Goal: Task Accomplishment & Management: Use online tool/utility

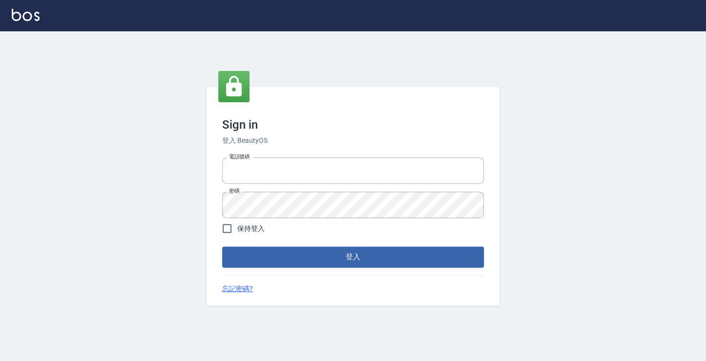
type input "6430581"
click at [330, 245] on form "電話號碼 [PHONE_NUMBER] 電話號碼 密碼 密碼 保持登入 登入" at bounding box center [353, 209] width 262 height 113
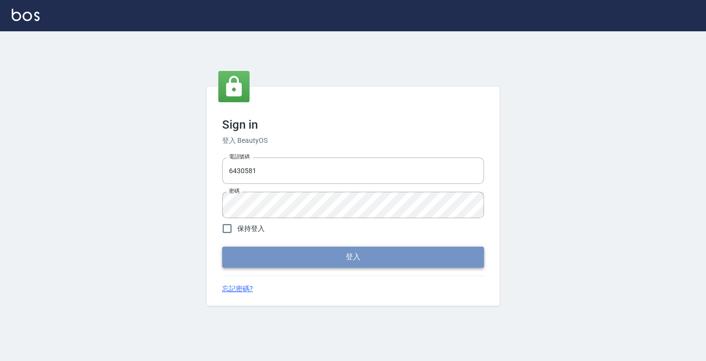
click at [329, 248] on button "登入" at bounding box center [353, 256] width 262 height 21
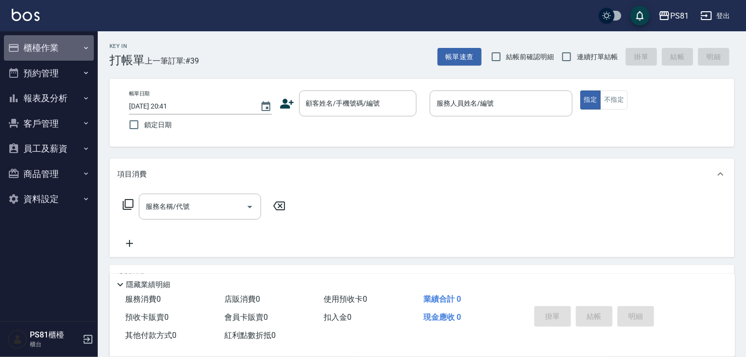
click at [63, 38] on button "櫃檯作業" at bounding box center [49, 47] width 90 height 25
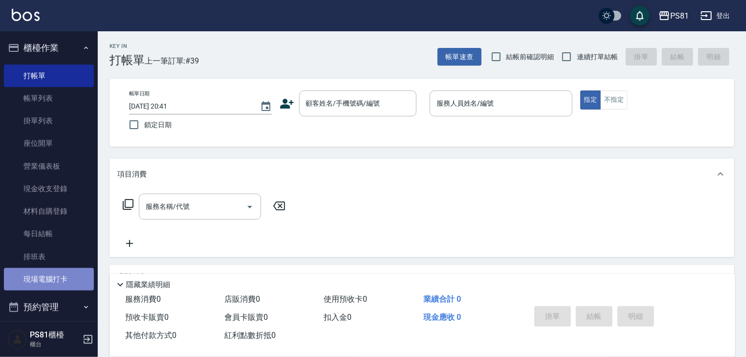
click at [65, 282] on link "現場電腦打卡" at bounding box center [49, 279] width 90 height 22
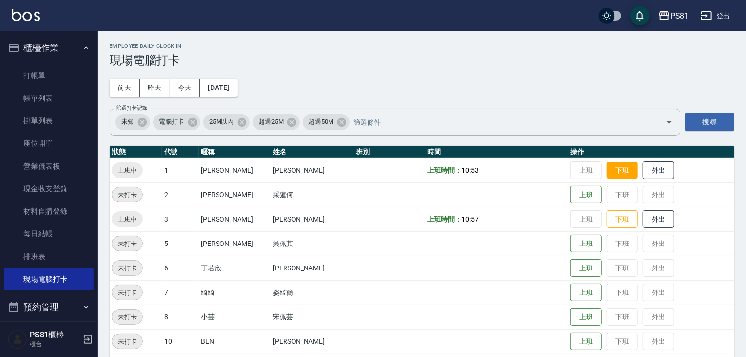
click at [606, 169] on button "下班" at bounding box center [621, 170] width 31 height 17
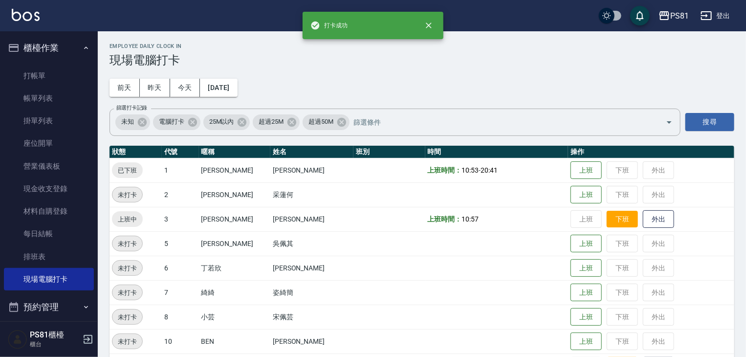
click at [617, 225] on button "下班" at bounding box center [621, 219] width 31 height 17
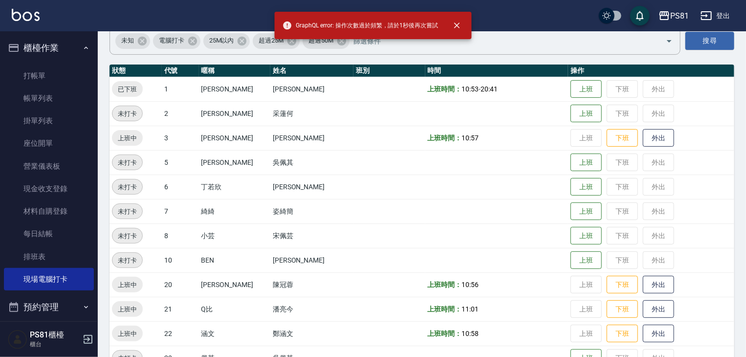
scroll to position [98, 0]
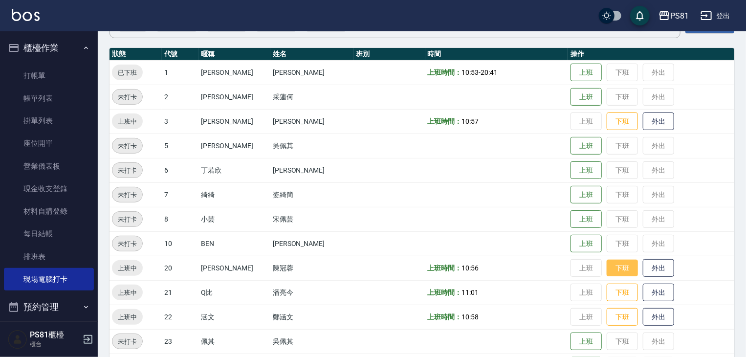
click at [608, 269] on button "下班" at bounding box center [621, 267] width 31 height 17
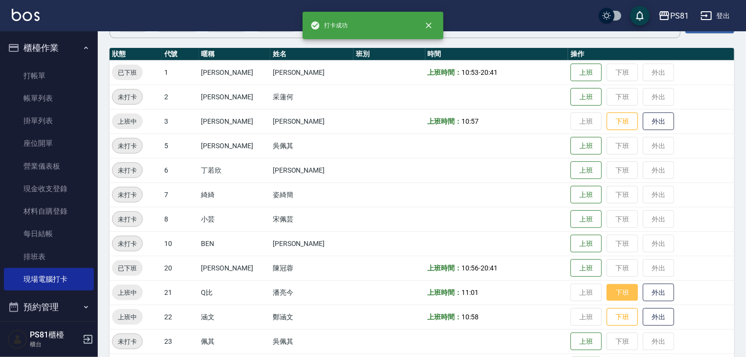
click at [606, 290] on button "下班" at bounding box center [621, 292] width 31 height 17
click at [615, 323] on button "下班" at bounding box center [621, 316] width 31 height 17
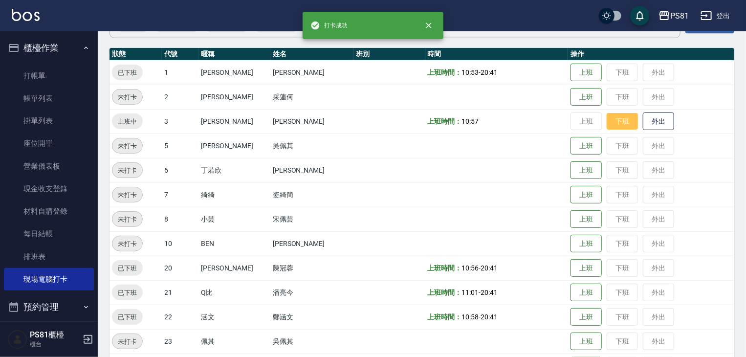
click at [606, 121] on button "下班" at bounding box center [621, 121] width 31 height 17
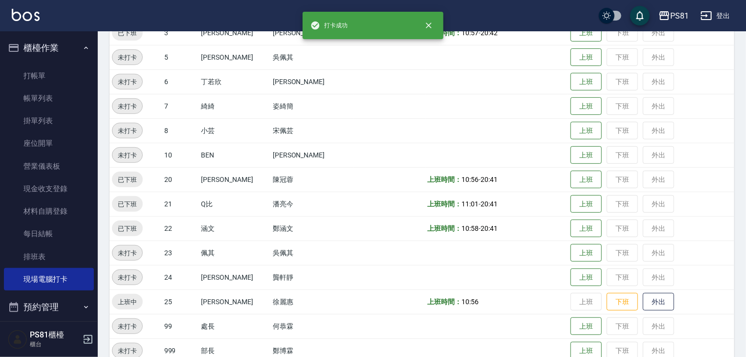
scroll to position [253, 0]
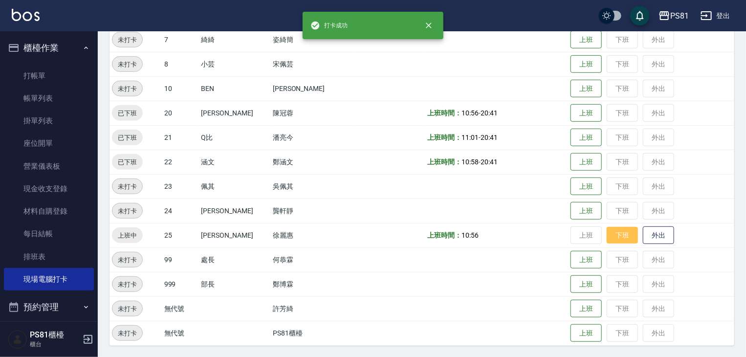
click at [606, 234] on button "下班" at bounding box center [621, 235] width 31 height 17
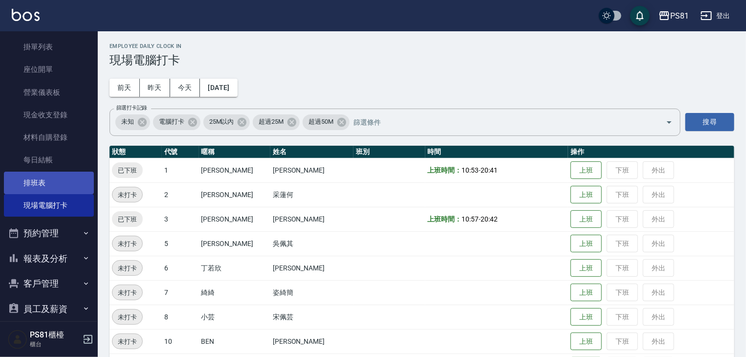
scroll to position [98, 0]
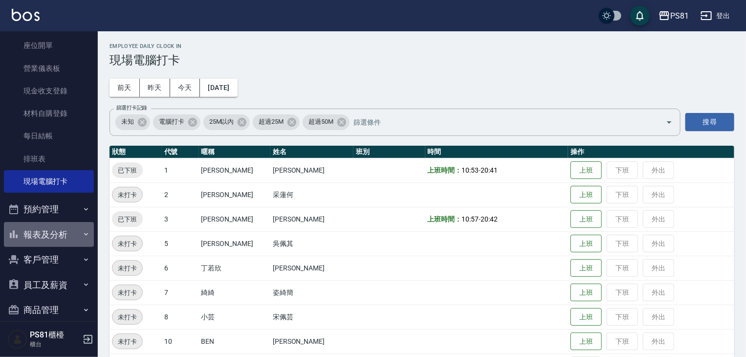
click at [64, 237] on button "報表及分析" at bounding box center [49, 234] width 90 height 25
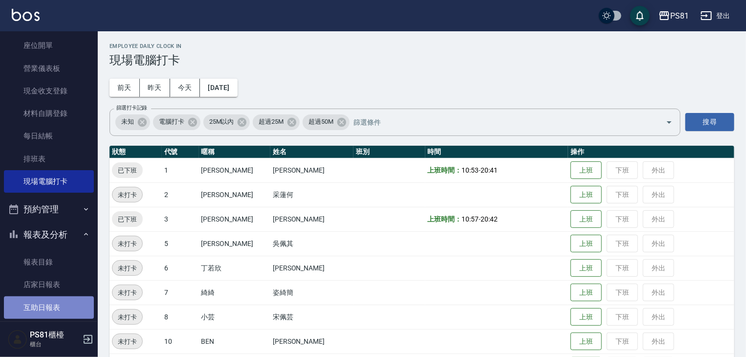
click at [59, 301] on link "互助日報表" at bounding box center [49, 307] width 90 height 22
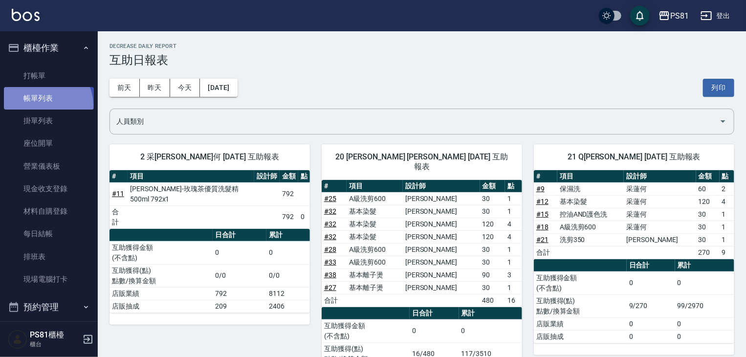
click at [43, 106] on link "帳單列表" at bounding box center [49, 98] width 90 height 22
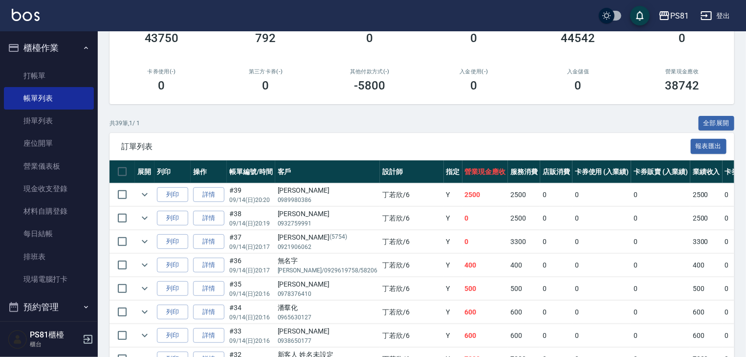
scroll to position [147, 0]
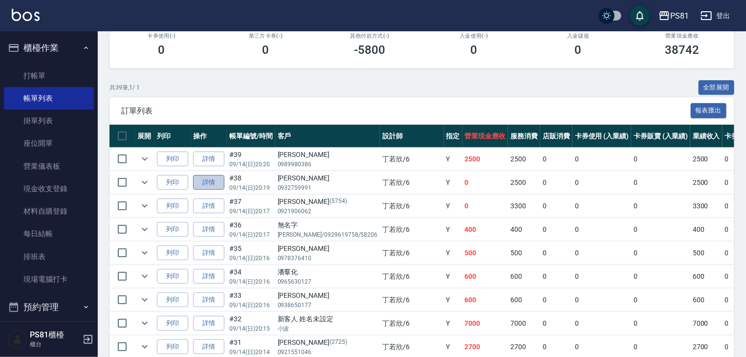
click at [213, 190] on link "詳情" at bounding box center [208, 182] width 31 height 15
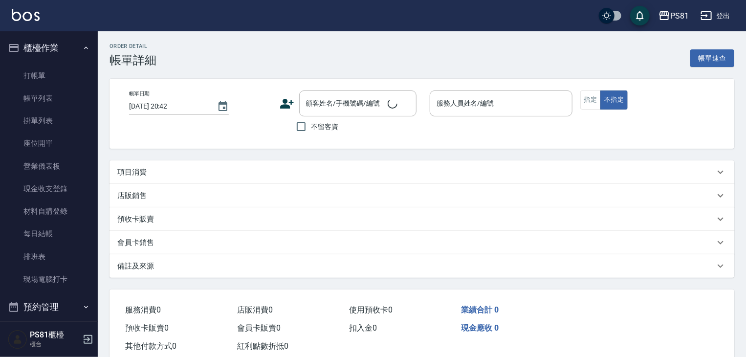
type input "[DATE] 20:19"
type input "[PERSON_NAME]-6"
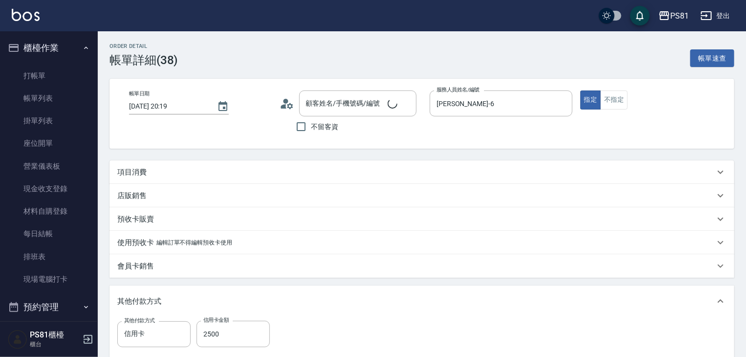
type input "[PERSON_NAME]/0932759991/"
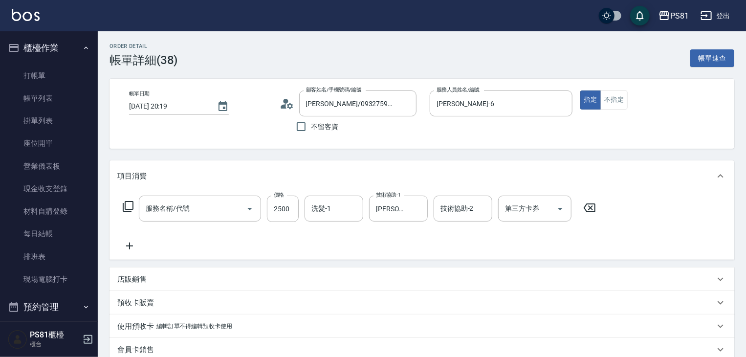
type input "基本離子燙(305)"
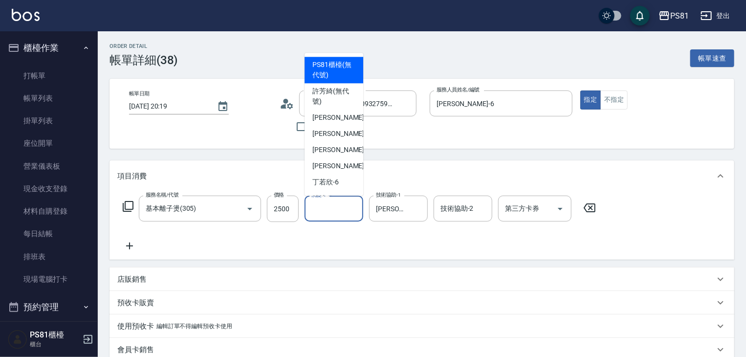
click at [334, 204] on input "洗髮-1" at bounding box center [334, 208] width 50 height 17
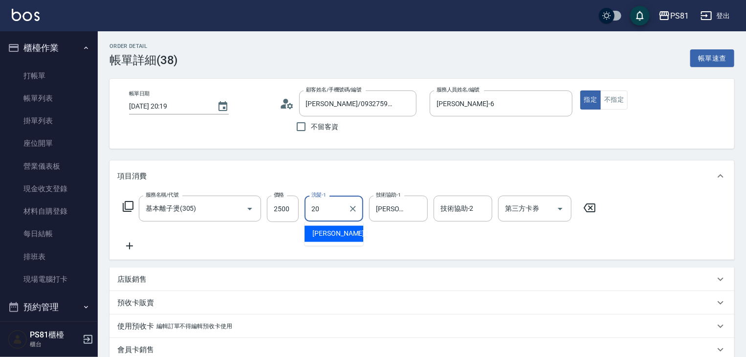
click at [336, 240] on div "[PERSON_NAME] -20" at bounding box center [333, 234] width 59 height 16
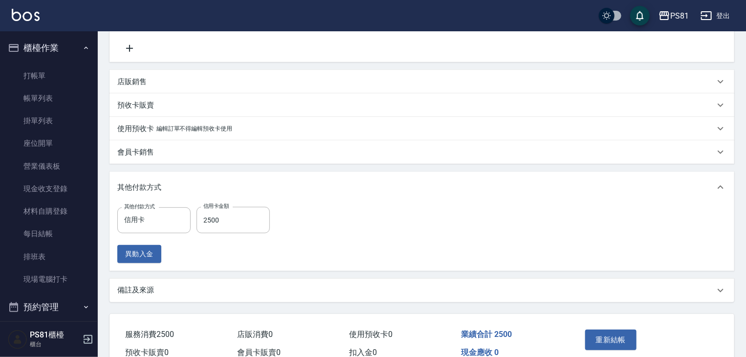
scroll to position [247, 0]
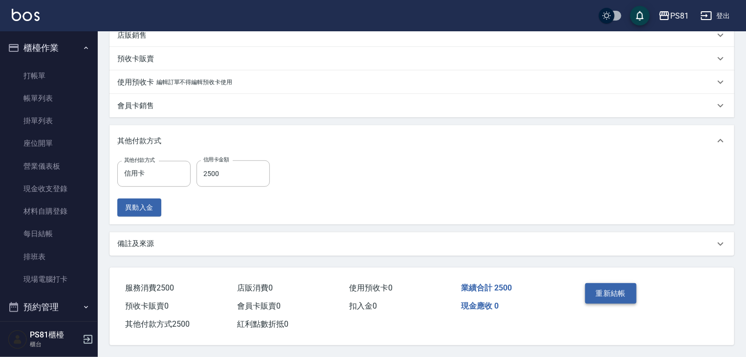
type input "[PERSON_NAME]-20"
click at [630, 289] on button "重新結帳" at bounding box center [611, 293] width 52 height 21
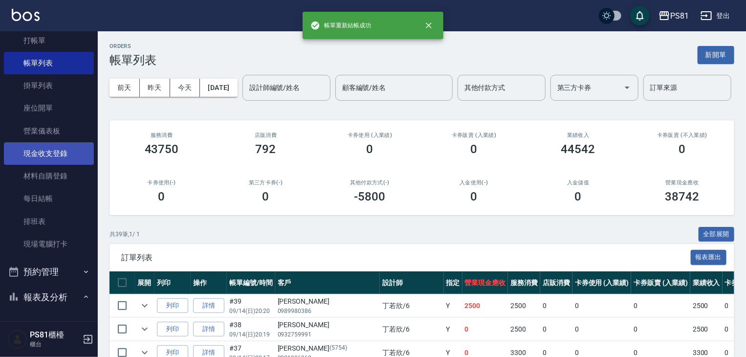
scroll to position [147, 0]
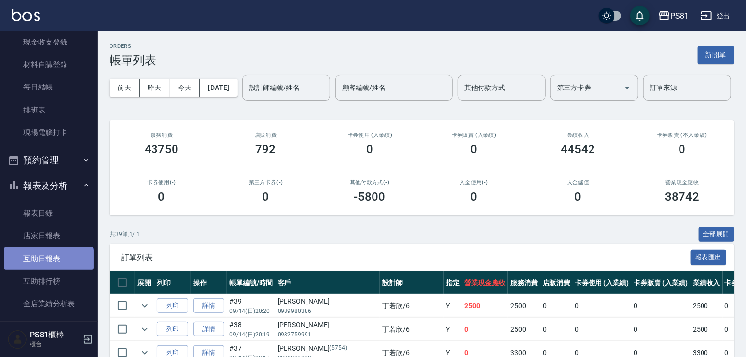
click at [48, 263] on link "互助日報表" at bounding box center [49, 258] width 90 height 22
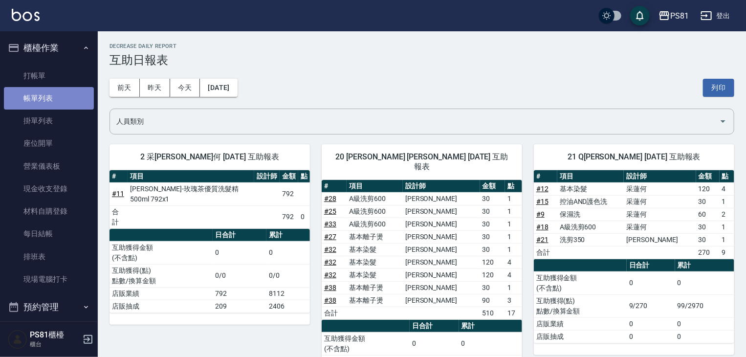
click at [64, 94] on link "帳單列表" at bounding box center [49, 98] width 90 height 22
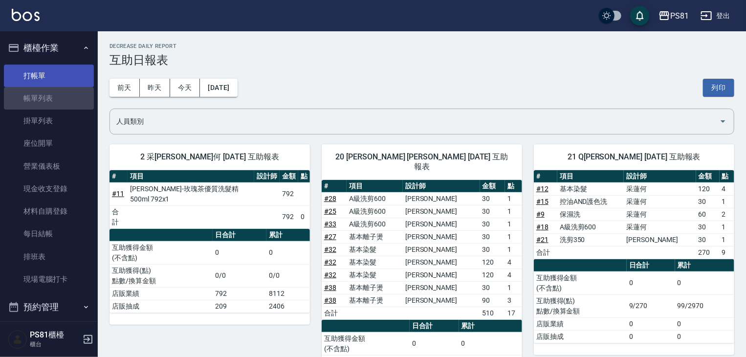
click at [47, 71] on link "打帳單" at bounding box center [49, 75] width 90 height 22
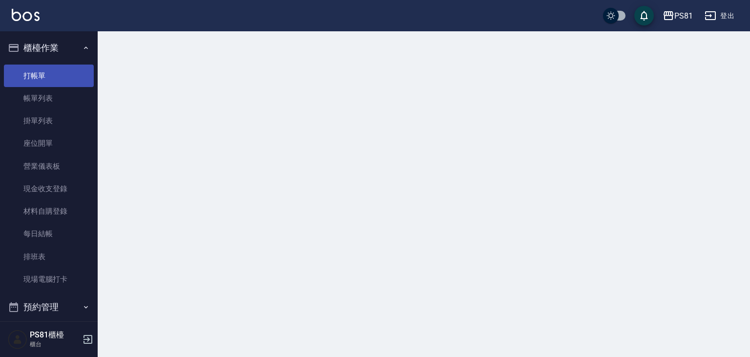
click at [47, 71] on link "打帳單" at bounding box center [49, 75] width 90 height 22
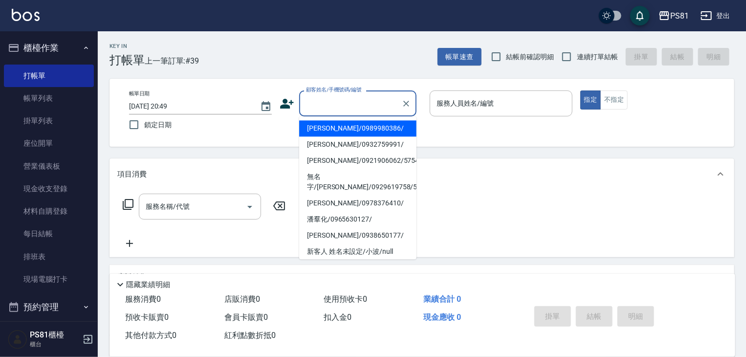
click at [329, 98] on input "顧客姓名/手機號碼/編號" at bounding box center [350, 103] width 94 height 17
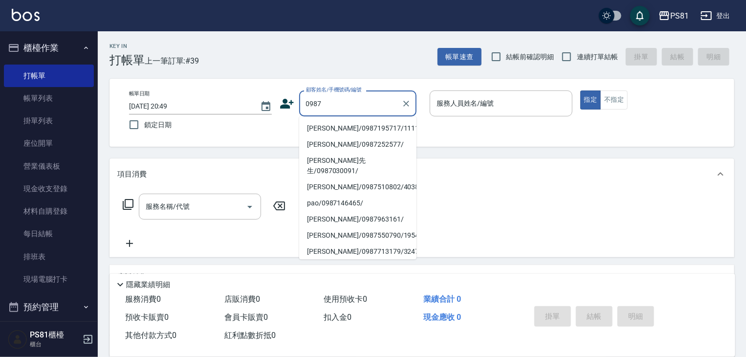
click at [341, 126] on li "[PERSON_NAME]/0987195717/111111" at bounding box center [357, 128] width 117 height 16
type input "[PERSON_NAME]/0987195717/111111"
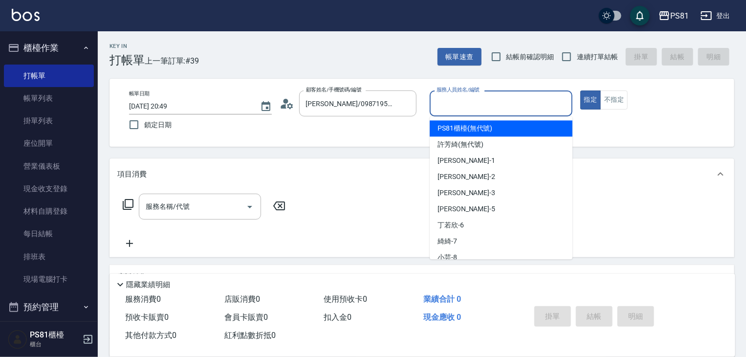
click at [463, 107] on input "服務人員姓名/編號" at bounding box center [501, 103] width 134 height 17
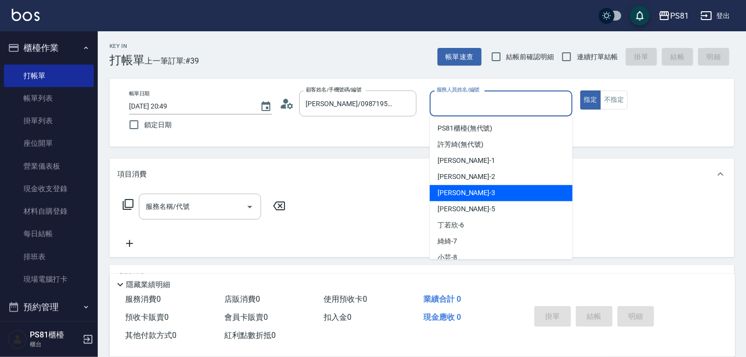
click at [473, 188] on div "[PERSON_NAME] -3" at bounding box center [500, 193] width 143 height 16
type input "[PERSON_NAME]-3"
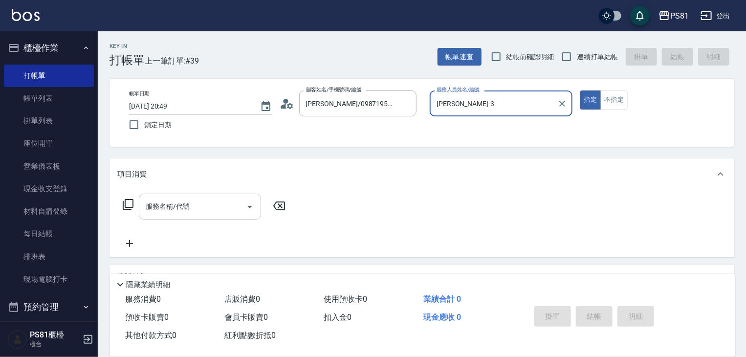
click at [209, 196] on div "服務名稱/代號" at bounding box center [200, 206] width 122 height 26
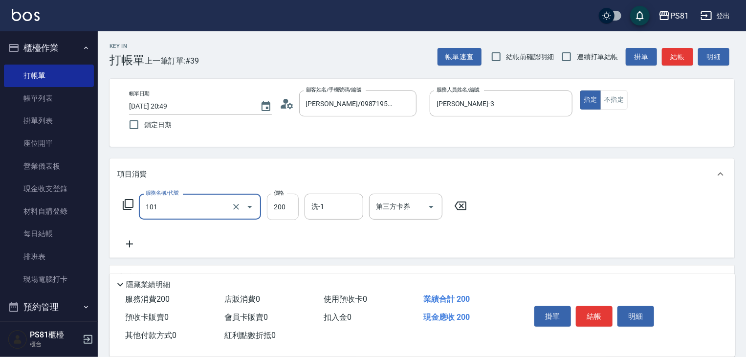
type input "一般洗髮(101)"
click at [283, 206] on input "200" at bounding box center [283, 206] width 32 height 26
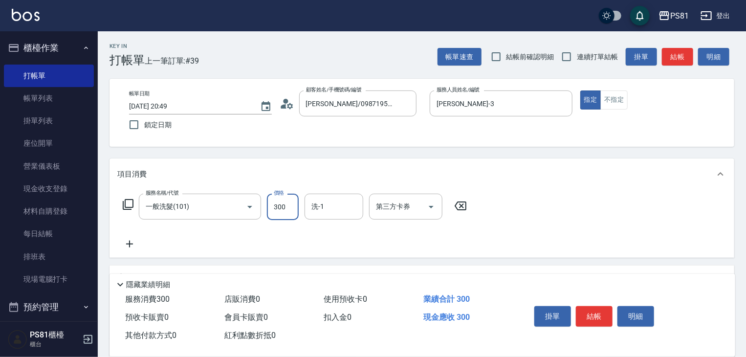
type input "300"
click at [611, 320] on button "結帳" at bounding box center [593, 316] width 37 height 21
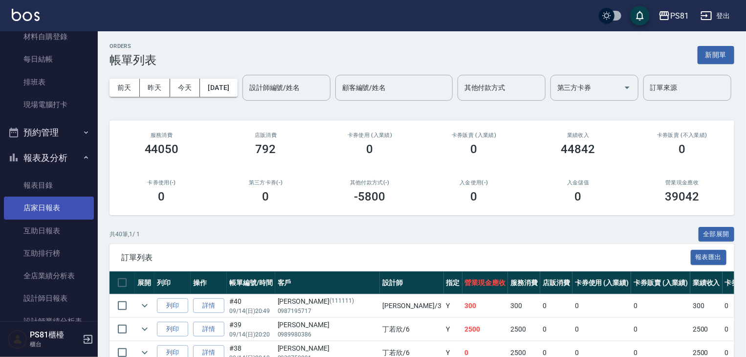
scroll to position [195, 0]
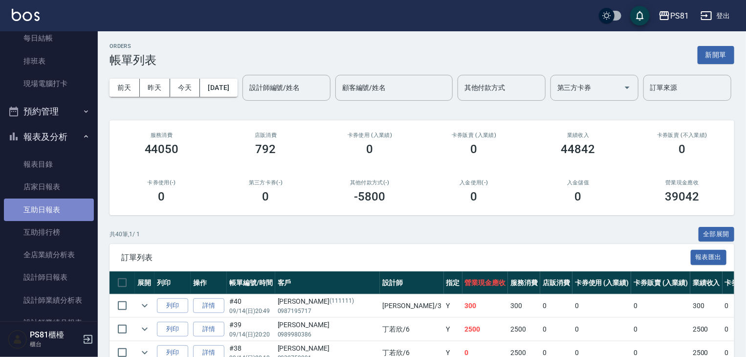
click at [53, 204] on link "互助日報表" at bounding box center [49, 209] width 90 height 22
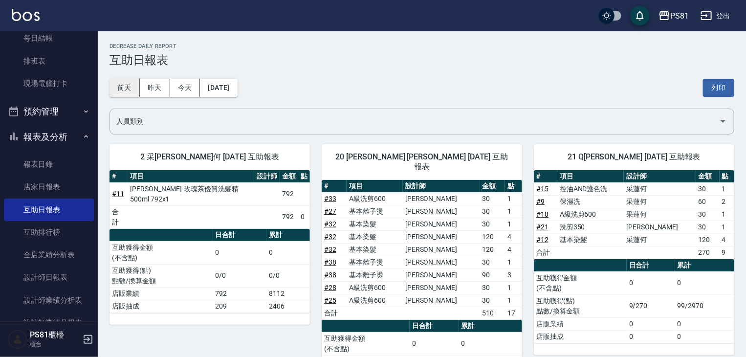
click at [132, 84] on button "前天" at bounding box center [124, 88] width 30 height 18
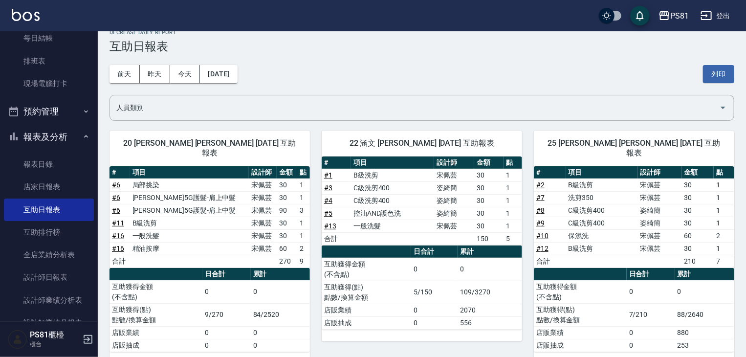
scroll to position [21, 0]
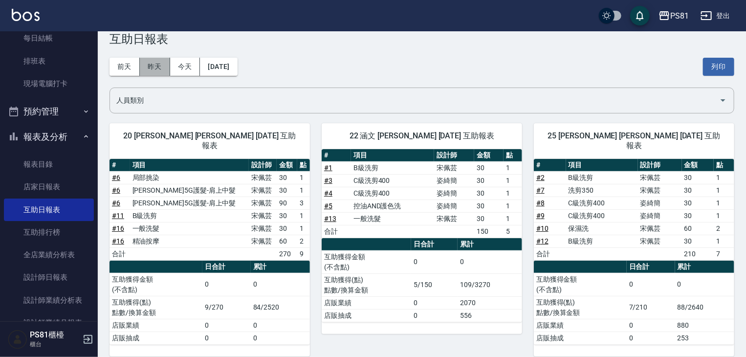
click at [157, 72] on button "昨天" at bounding box center [155, 67] width 30 height 18
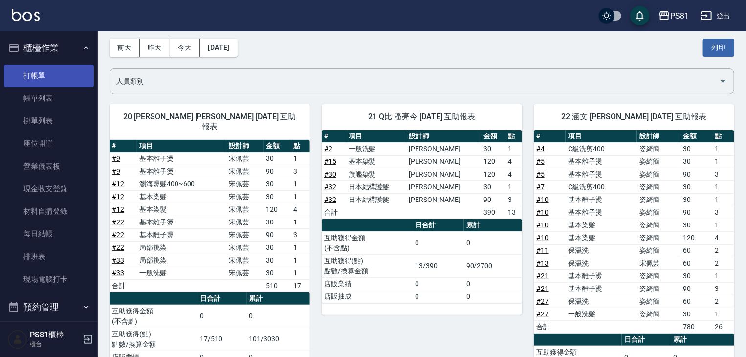
click at [27, 68] on link "打帳單" at bounding box center [49, 75] width 90 height 22
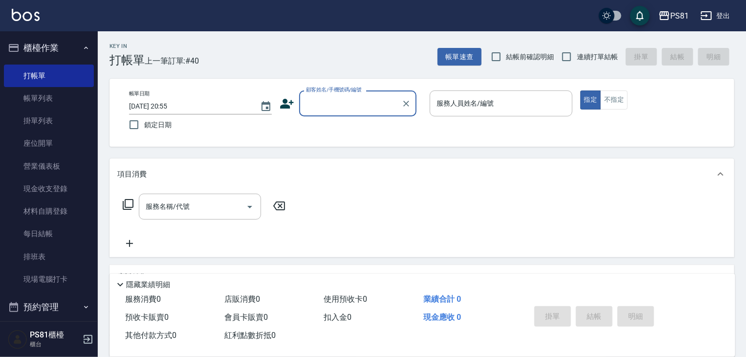
drag, startPoint x: 344, startPoint y: 93, endPoint x: 348, endPoint y: 109, distance: 16.6
click at [347, 101] on div "顧客姓名/手機號碼/編號 顧客姓名/手機號碼/編號" at bounding box center [357, 103] width 117 height 26
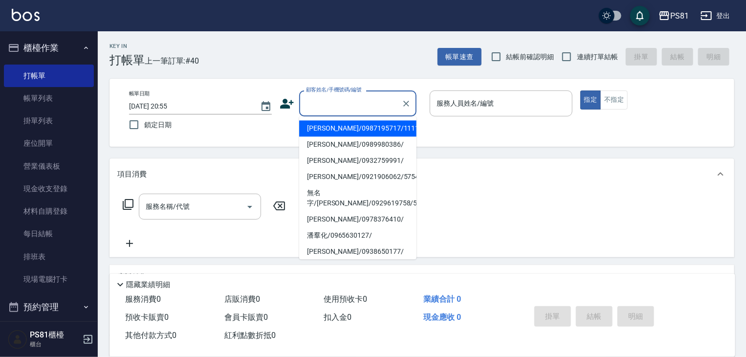
click at [350, 108] on input "顧客姓名/手機號碼/編號" at bounding box center [350, 103] width 94 height 17
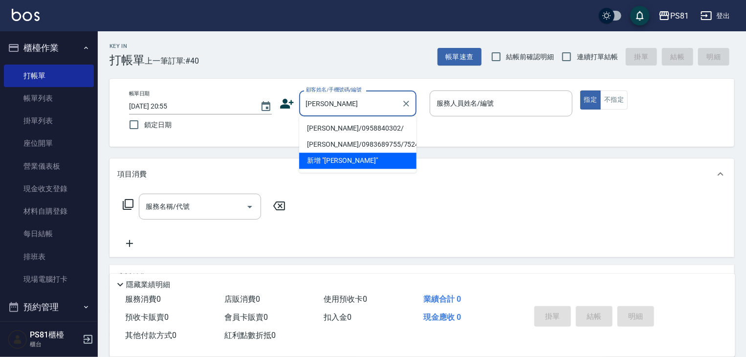
click at [342, 130] on li "[PERSON_NAME]/0958840302/" at bounding box center [357, 128] width 117 height 16
type input "[PERSON_NAME]/0958840302/"
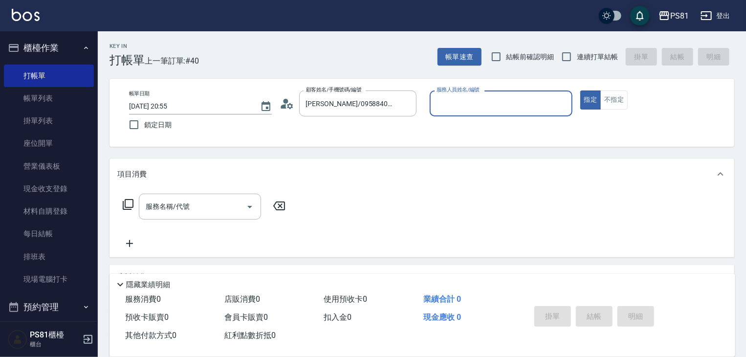
click at [520, 108] on input "服務人員姓名/編號" at bounding box center [501, 103] width 134 height 17
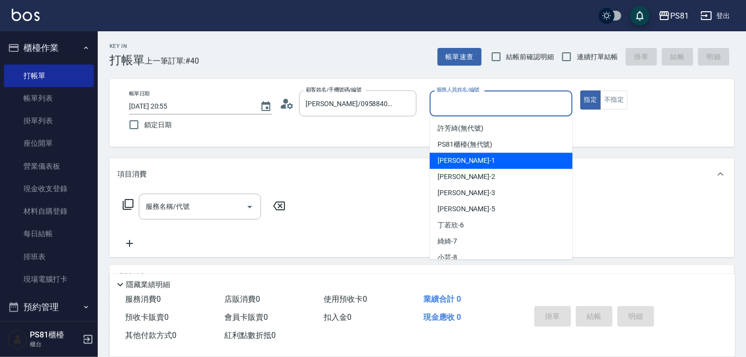
click at [477, 162] on div "[PERSON_NAME] -1" at bounding box center [500, 160] width 143 height 16
type input "[PERSON_NAME]-1"
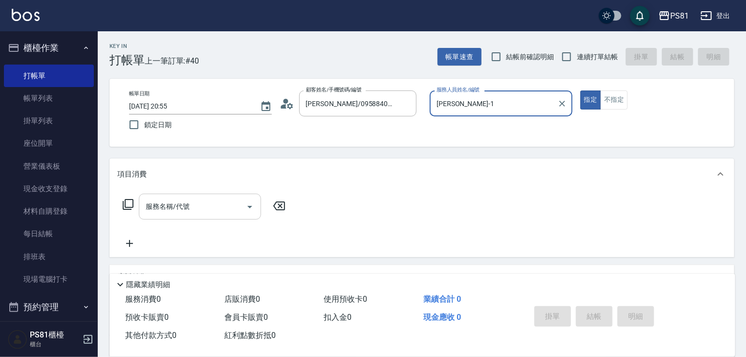
click at [182, 213] on input "服務名稱/代號" at bounding box center [192, 206] width 99 height 17
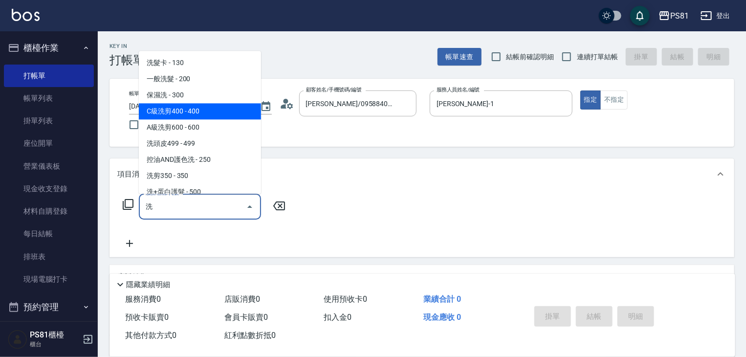
click at [202, 117] on span "C級洗剪400 - 400" at bounding box center [200, 111] width 122 height 16
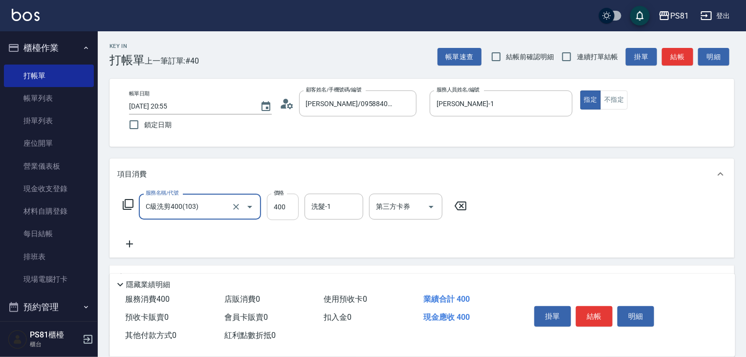
type input "C級洗剪400(103)"
click at [290, 215] on input "400" at bounding box center [283, 206] width 32 height 26
type input "500"
click at [590, 319] on button "結帳" at bounding box center [593, 316] width 37 height 21
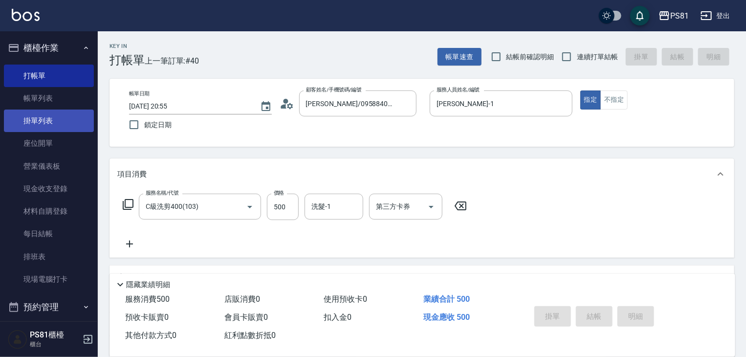
click at [43, 98] on link "帳單列表" at bounding box center [49, 98] width 90 height 22
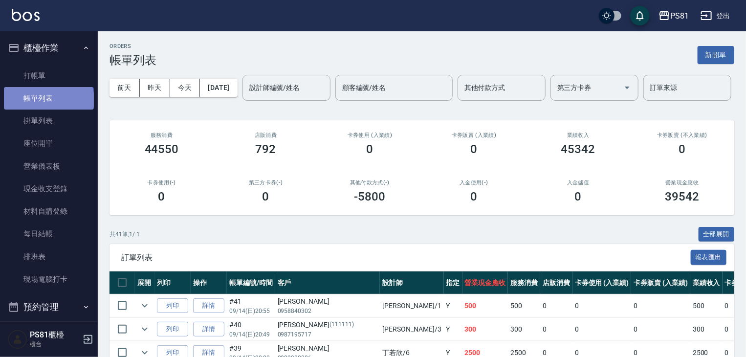
click at [48, 100] on link "帳單列表" at bounding box center [49, 98] width 90 height 22
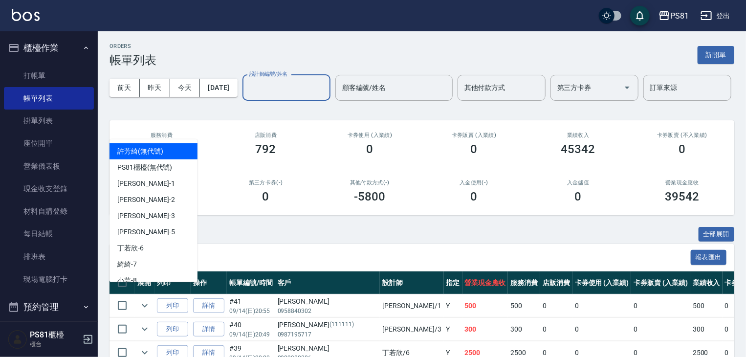
drag, startPoint x: 141, startPoint y: 131, endPoint x: 144, endPoint y: 137, distance: 7.2
click at [247, 96] on input "設計師編號/姓名" at bounding box center [286, 87] width 79 height 17
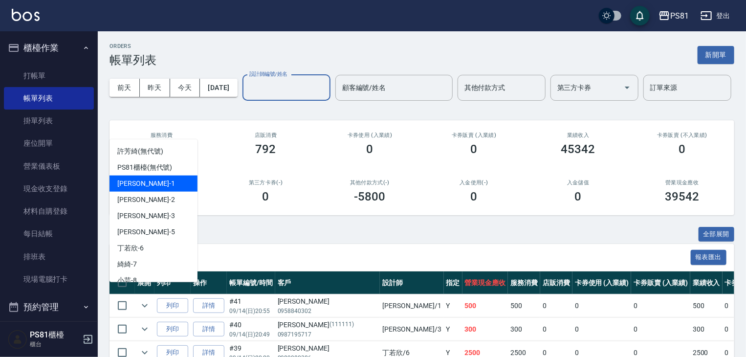
click at [149, 178] on div "[PERSON_NAME] -1" at bounding box center [153, 183] width 88 height 16
type input "[PERSON_NAME]-1"
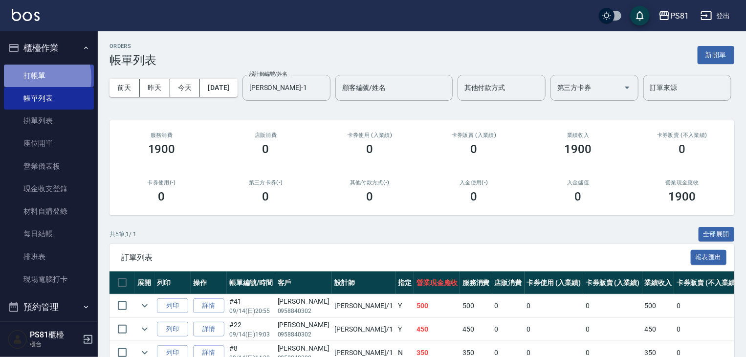
click at [36, 77] on link "打帳單" at bounding box center [49, 75] width 90 height 22
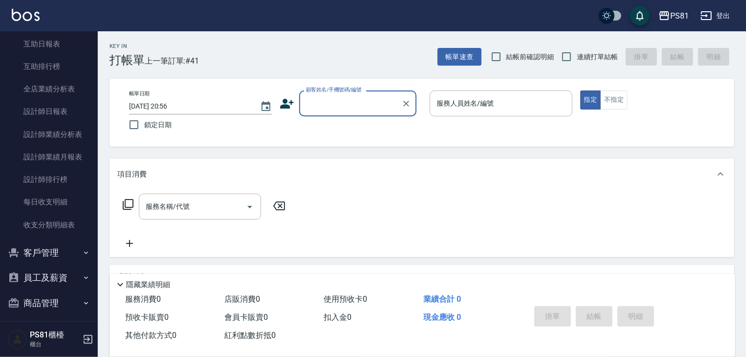
scroll to position [392, 0]
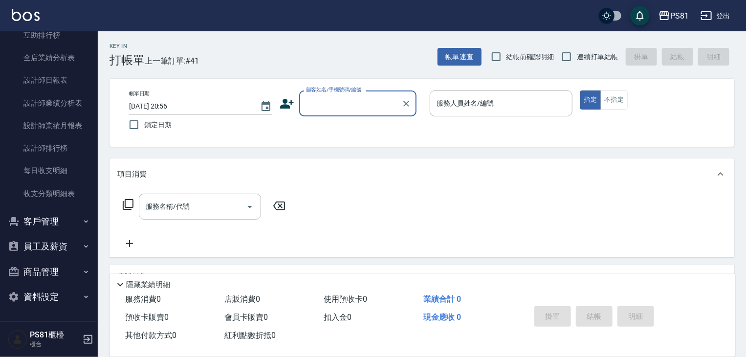
click at [65, 225] on button "客戶管理" at bounding box center [49, 221] width 90 height 25
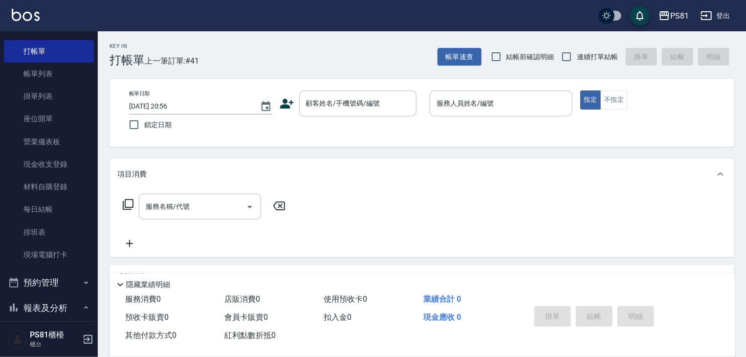
scroll to position [0, 0]
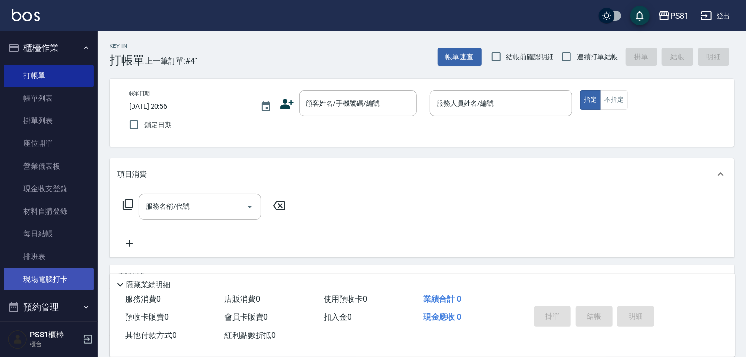
click at [43, 273] on link "現場電腦打卡" at bounding box center [49, 279] width 90 height 22
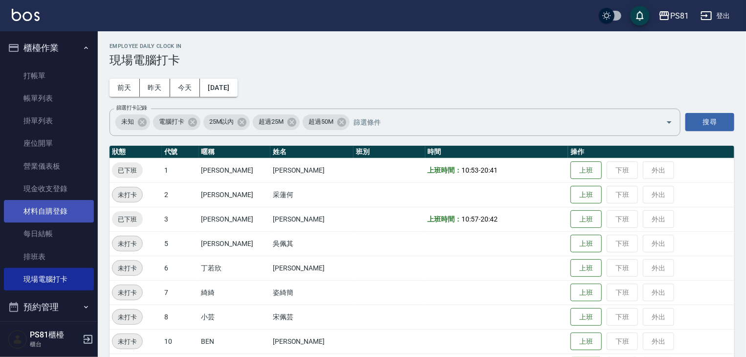
click at [70, 210] on link "材料自購登錄" at bounding box center [49, 211] width 90 height 22
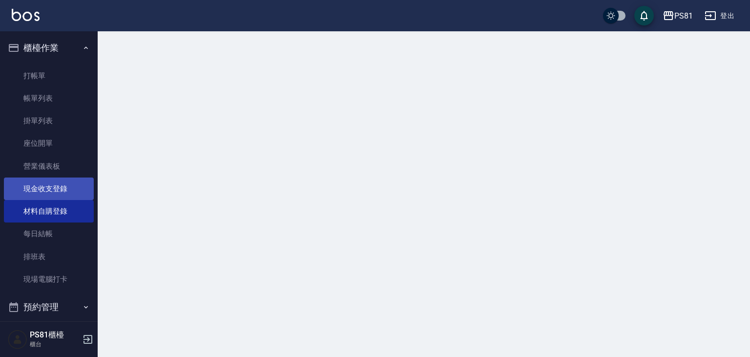
click at [76, 188] on html "PS81 登出 櫃檯作業 打帳單 帳單列表 掛單列表 座位開單 營業儀表板 現金收支登錄 材料自購登錄 每日結帳 排班表 現場電腦打卡 預約管理 預約管理 單…" at bounding box center [375, 178] width 750 height 357
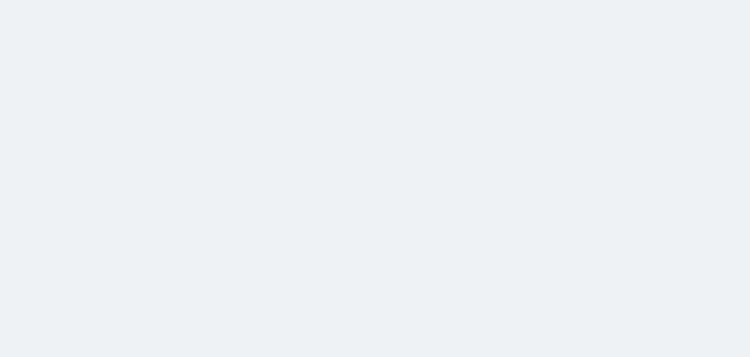
click at [76, 0] on html at bounding box center [375, 0] width 750 height 0
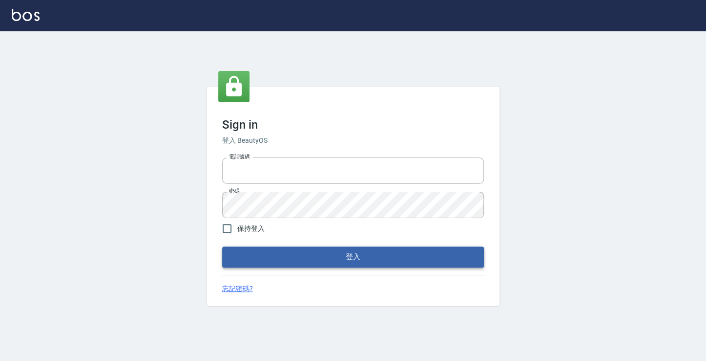
type input "6430581"
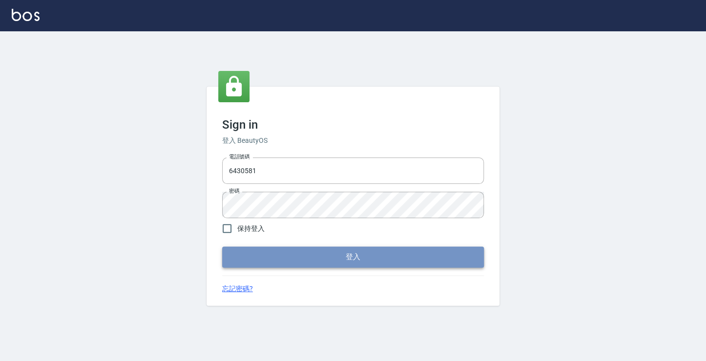
click at [297, 255] on button "登入" at bounding box center [353, 256] width 262 height 21
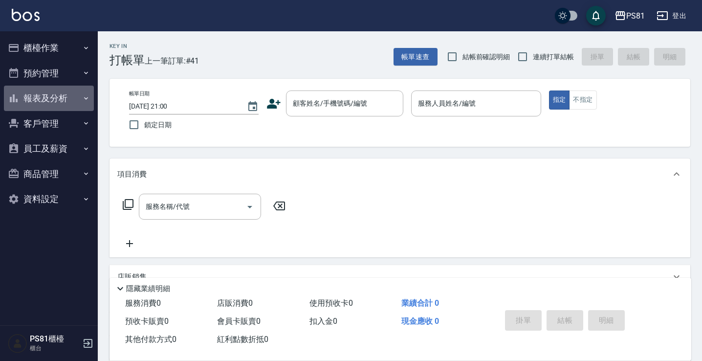
click at [64, 100] on button "報表及分析" at bounding box center [49, 97] width 90 height 25
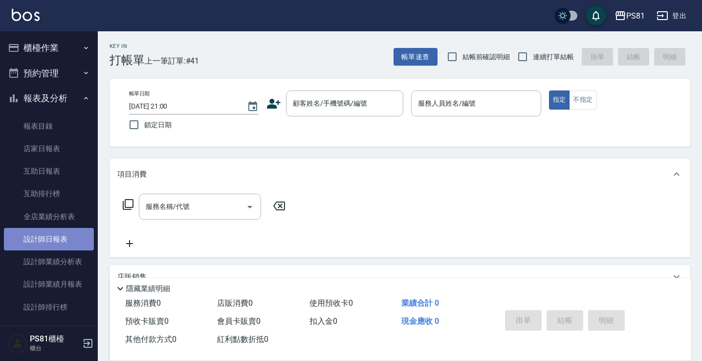
click at [64, 239] on link "設計師日報表" at bounding box center [49, 239] width 90 height 22
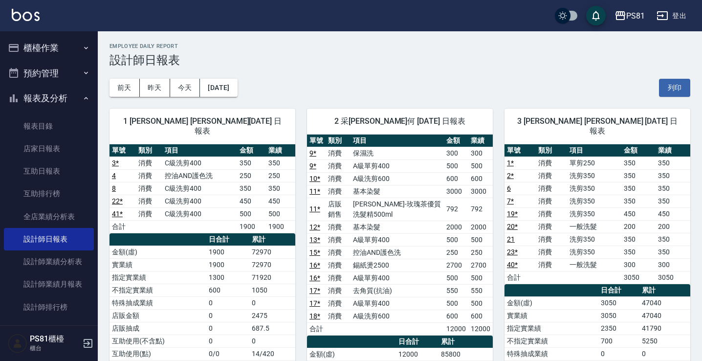
click at [66, 41] on button "櫃檯作業" at bounding box center [49, 47] width 90 height 25
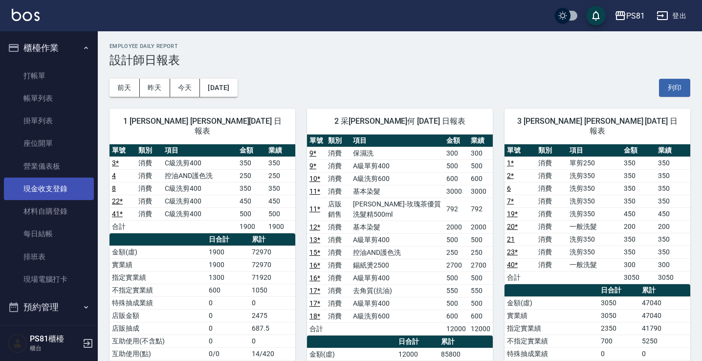
click at [57, 183] on link "現金收支登錄" at bounding box center [49, 188] width 90 height 22
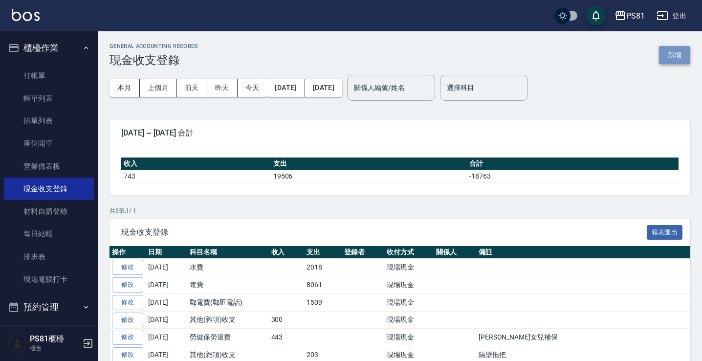
click at [672, 54] on button "新增" at bounding box center [674, 55] width 31 height 18
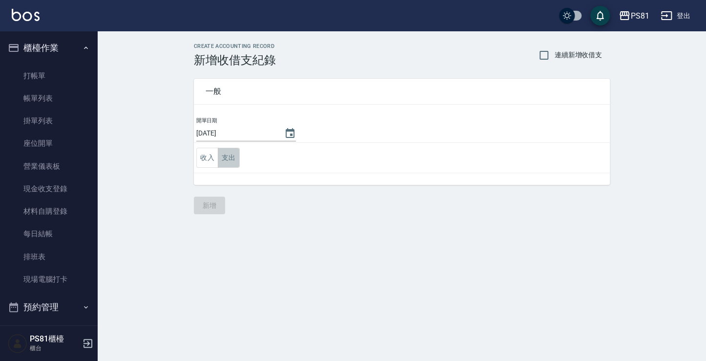
click at [234, 160] on button "支出" at bounding box center [229, 158] width 22 height 20
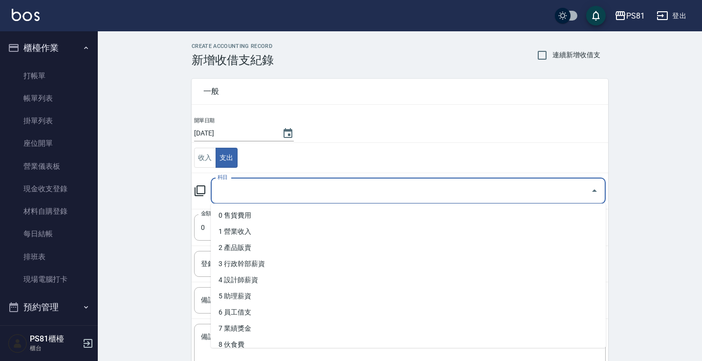
click at [245, 185] on input "科目" at bounding box center [400, 190] width 371 height 17
type input "ㄑ"
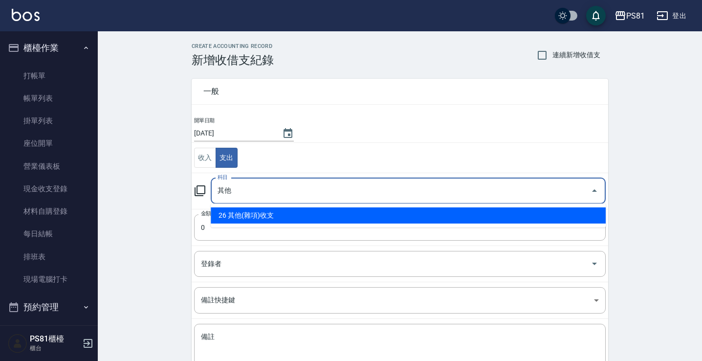
click at [261, 213] on li "26 其他(雜項)收支" at bounding box center [408, 215] width 395 height 16
type input "26 其他(雜項)收支"
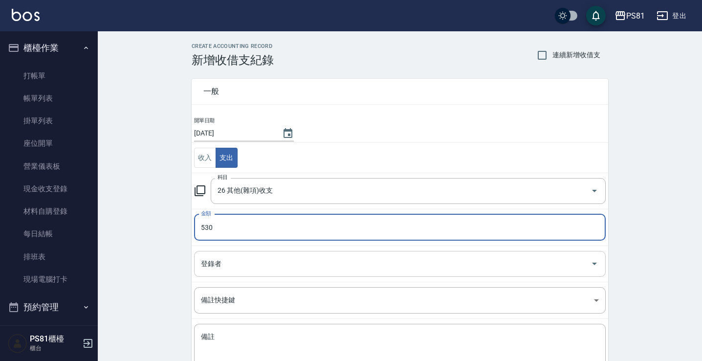
type input "530"
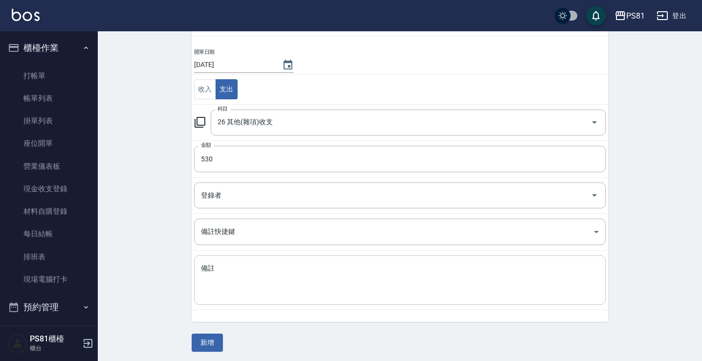
scroll to position [70, 0]
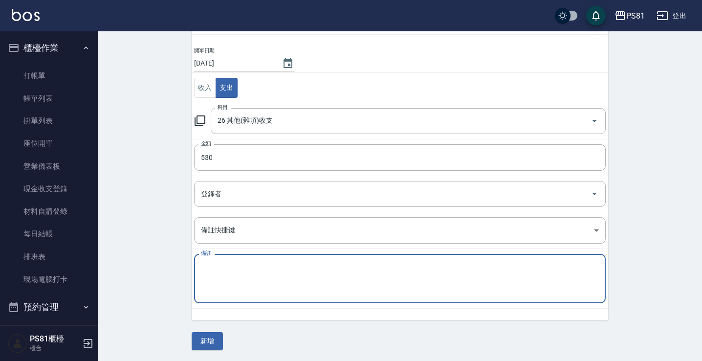
click at [244, 280] on textarea "備註" at bounding box center [400, 278] width 398 height 33
type textarea "d"
type textarea "ㄎ"
type textarea "染"
type textarea "拋棄式圍巾"
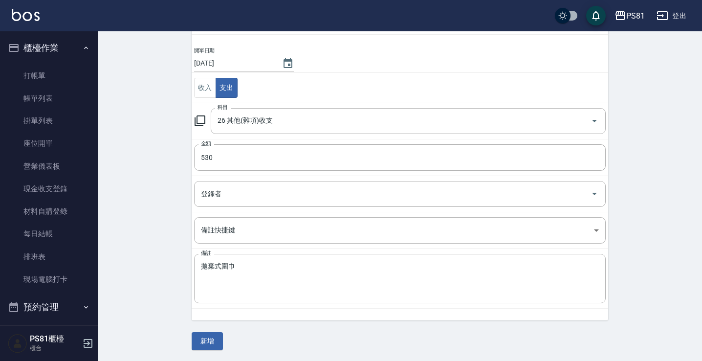
click at [175, 308] on div "CREATE ACCOUNTING RECORD 新增收借支紀錄 連續新增收借支 一般 開單日期 2025/09/14 收入 支出 科目 26 其他(雜項)收…" at bounding box center [400, 161] width 604 height 400
click at [216, 332] on button "新增" at bounding box center [207, 341] width 31 height 18
